Goal: Find specific page/section: Find specific page/section

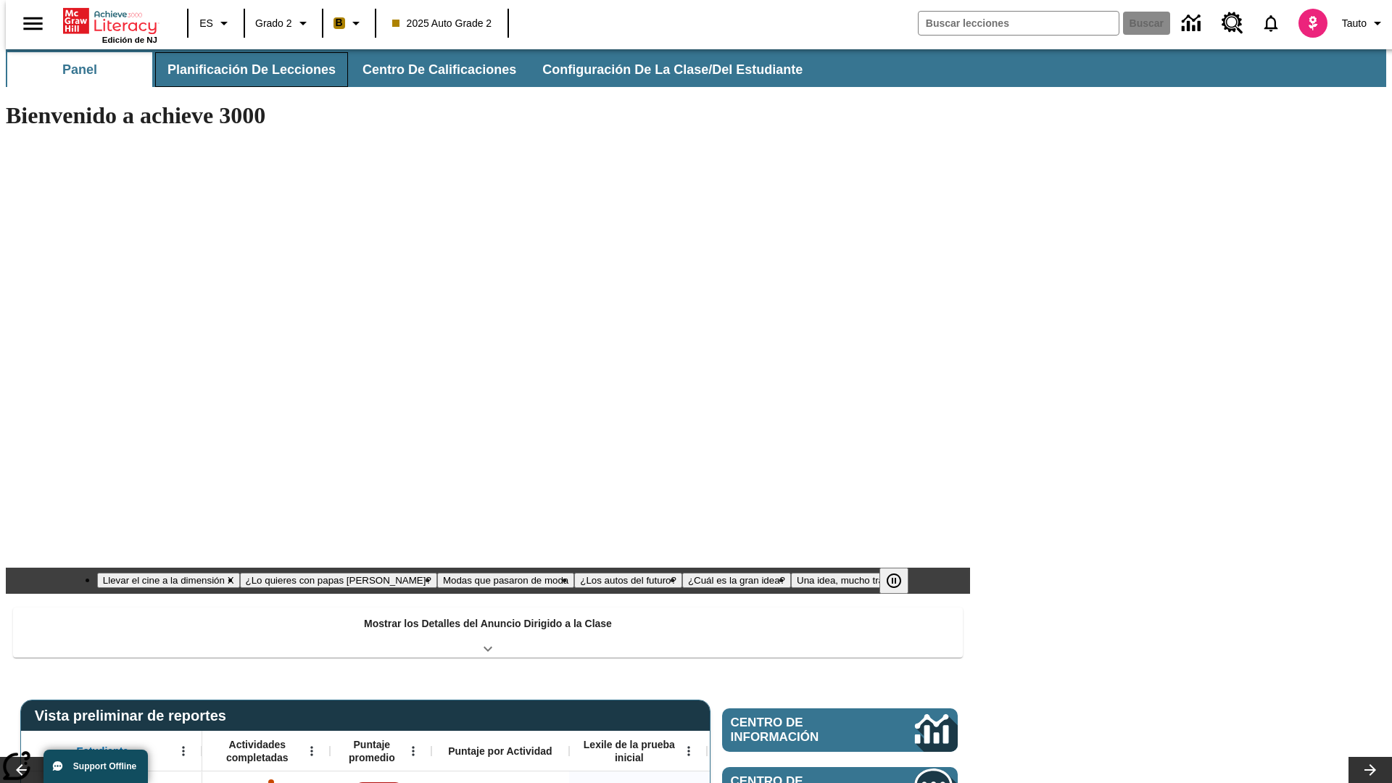
click at [243, 70] on button "Planificación de lecciones" at bounding box center [251, 69] width 193 height 35
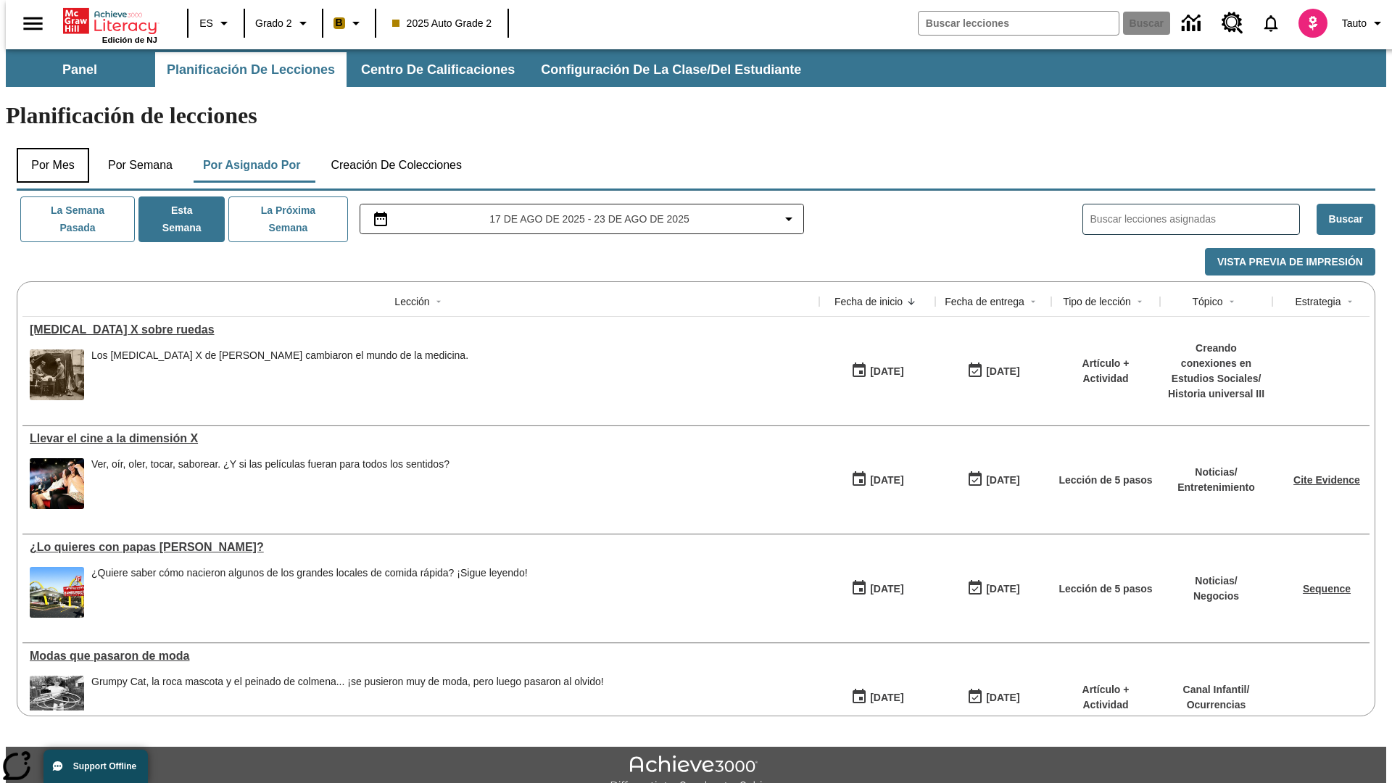
click at [47, 148] on button "Por mes" at bounding box center [53, 165] width 72 height 35
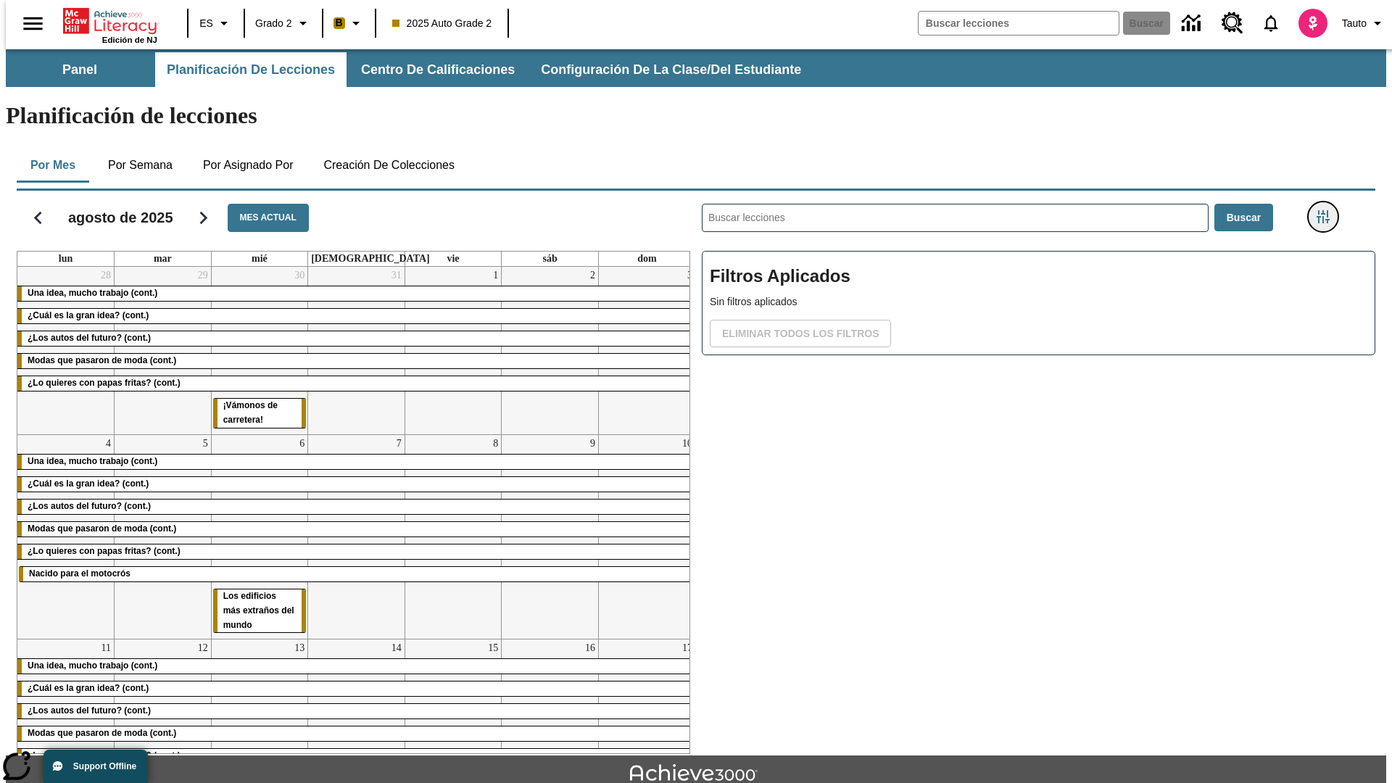
click at [1327, 210] on icon "Menú lateral de filtros" at bounding box center [1322, 216] width 13 height 13
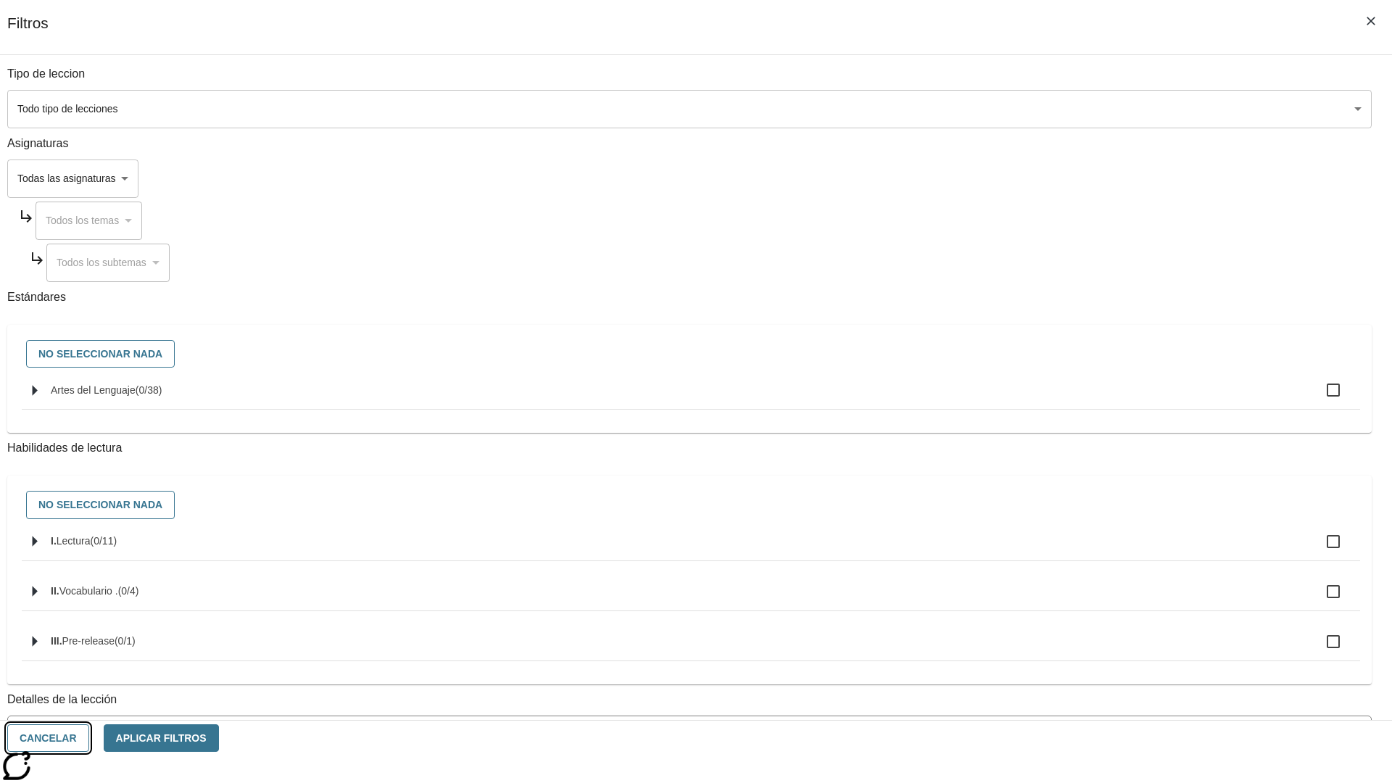
click at [89, 738] on button "Cancelar" at bounding box center [48, 738] width 82 height 28
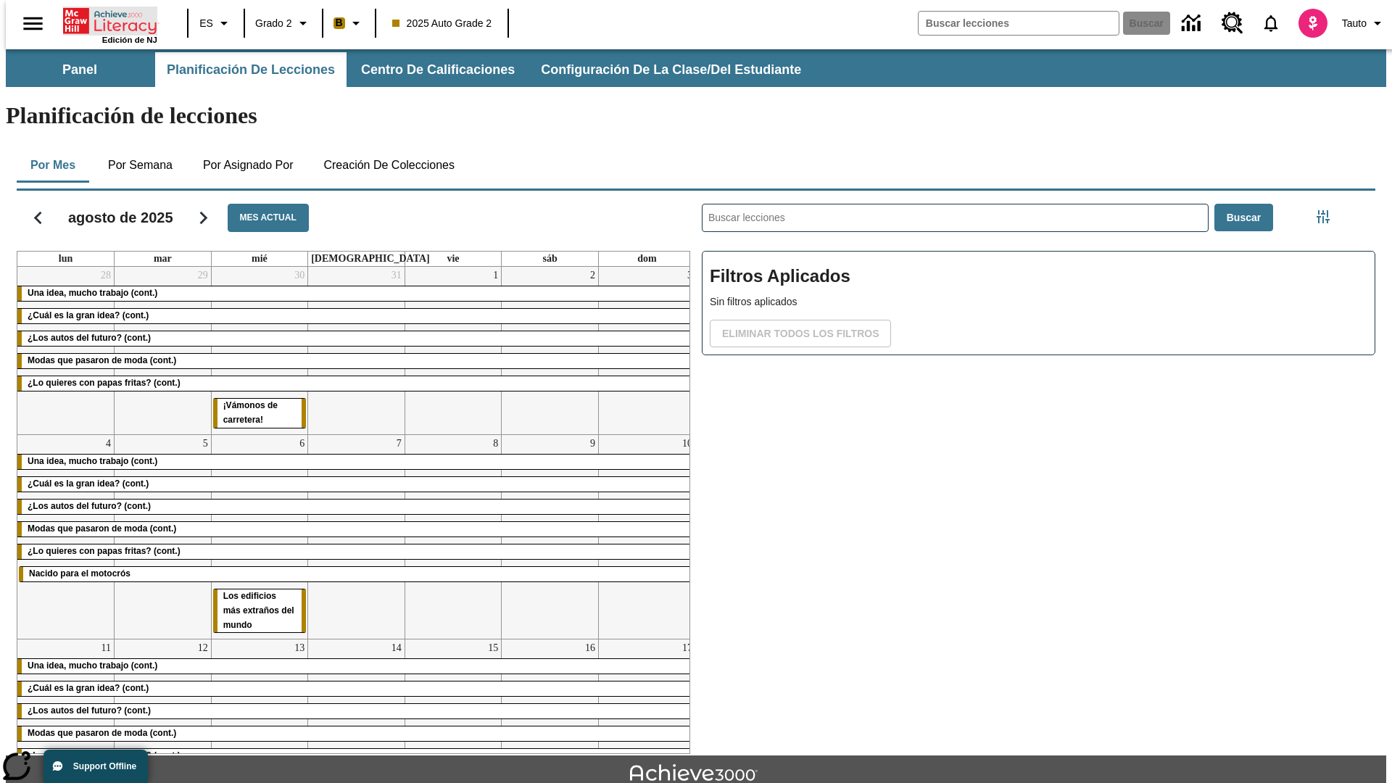
click at [104, 20] on icon "Portada" at bounding box center [111, 21] width 96 height 29
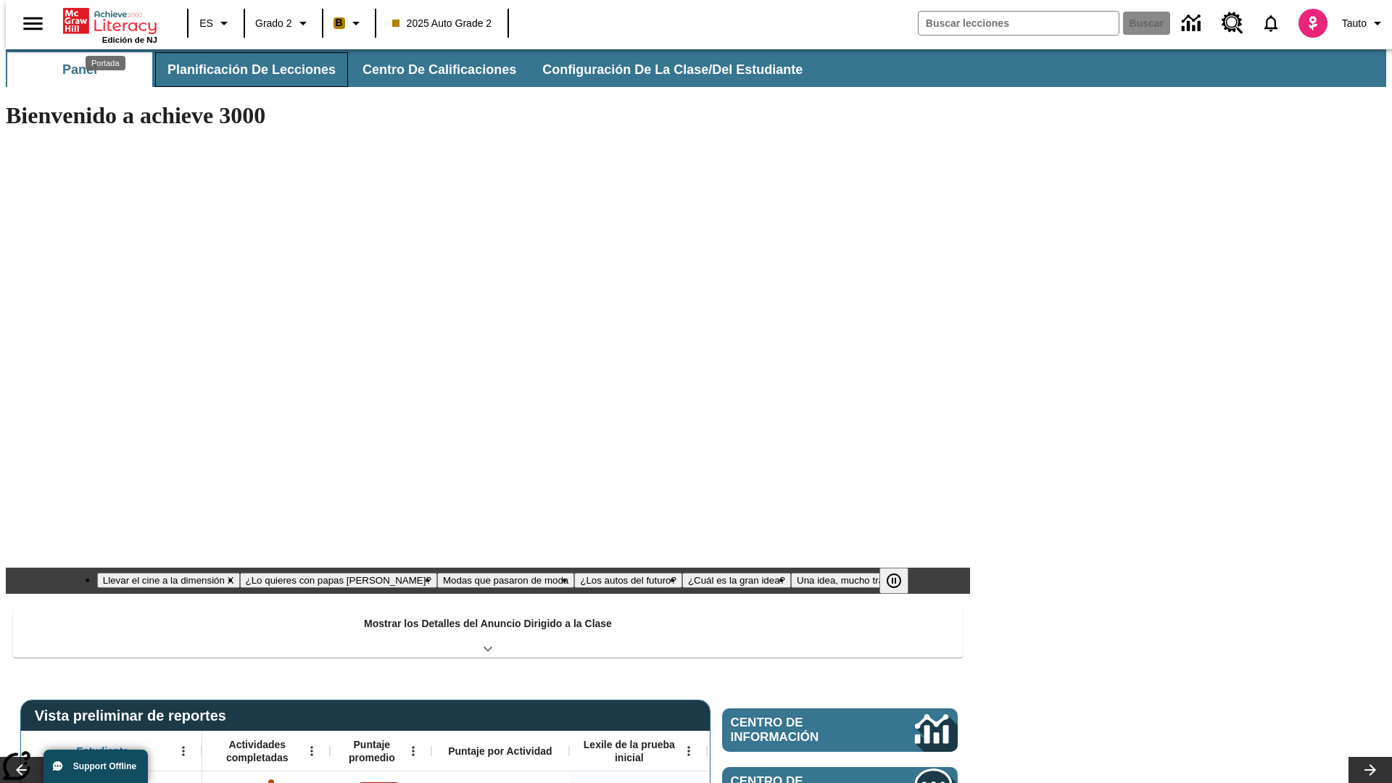
click at [243, 70] on button "Planificación de lecciones" at bounding box center [251, 69] width 193 height 35
